Goal: Ask a question

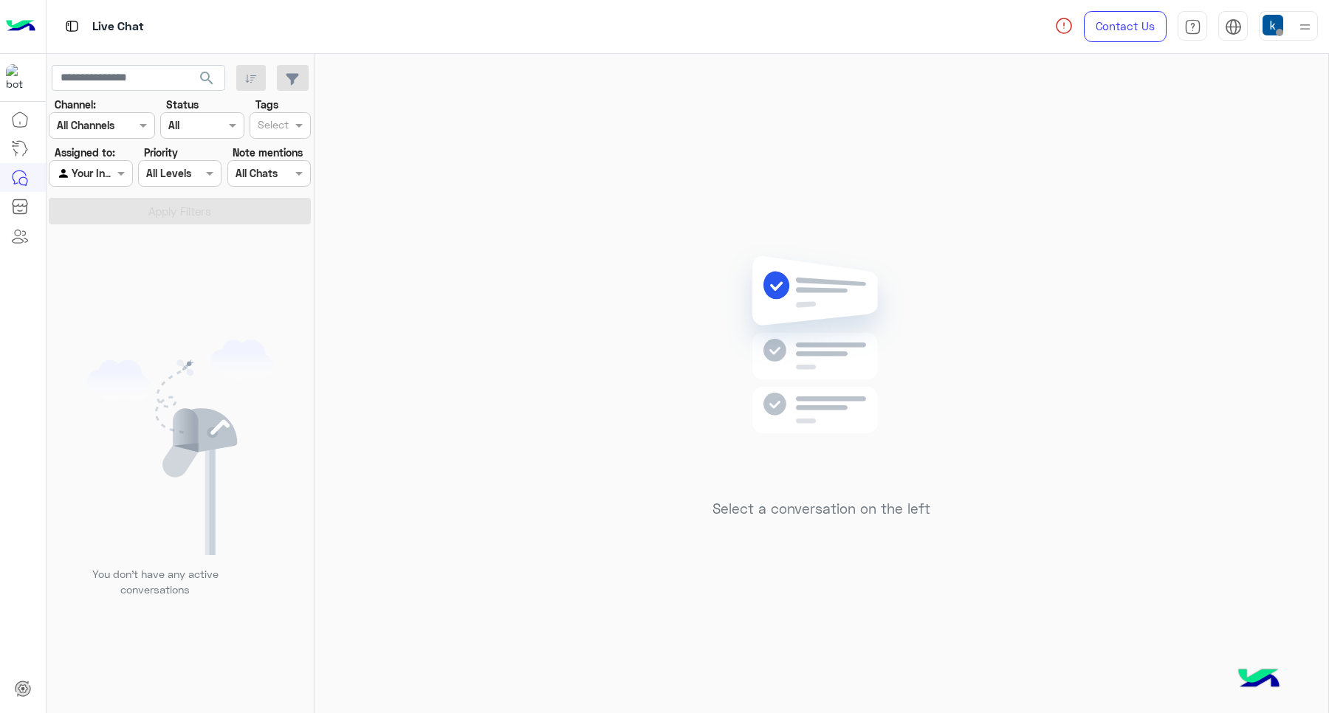
click at [1298, 41] on div "Contact Us Help Center عربي English" at bounding box center [1186, 26] width 285 height 53
click at [1286, 31] on div at bounding box center [1287, 26] width 59 height 30
click at [838, 205] on div "Select a conversation on the left" at bounding box center [820, 386] width 1013 height 665
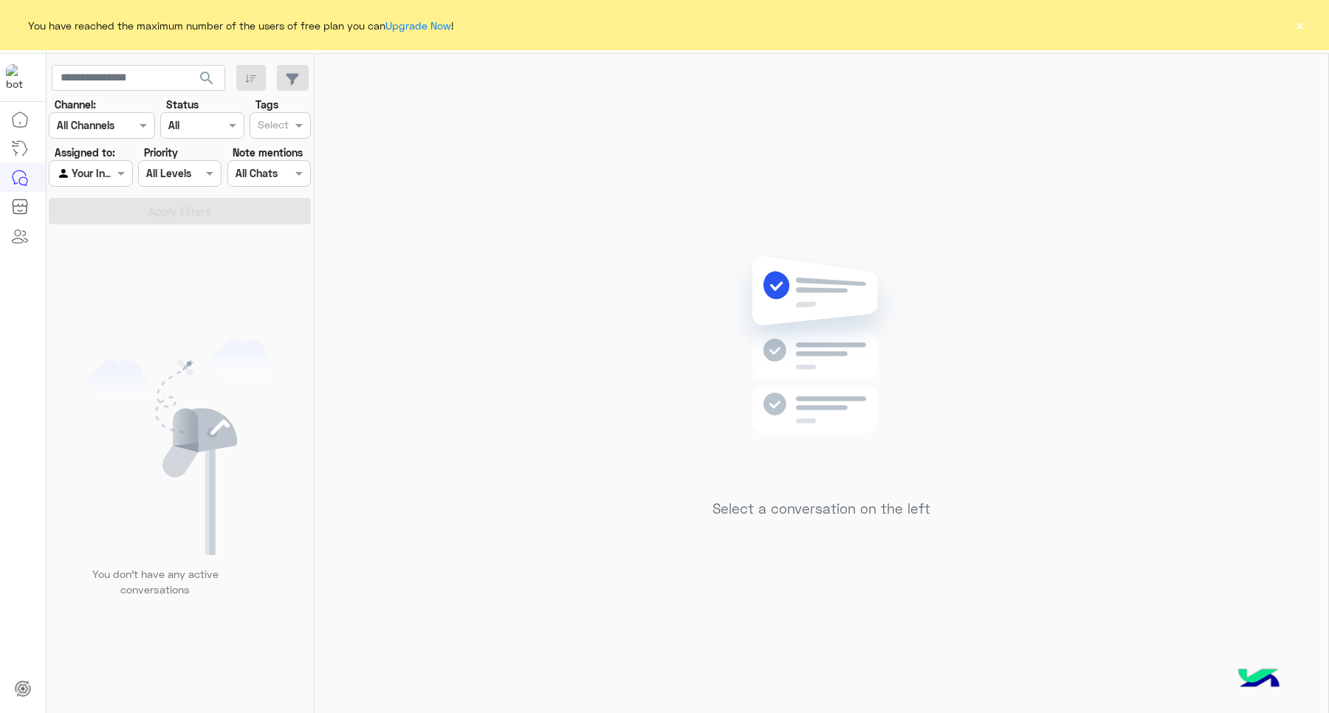
click at [1301, 22] on button "×" at bounding box center [1299, 25] width 15 height 15
